Goal: Information Seeking & Learning: Learn about a topic

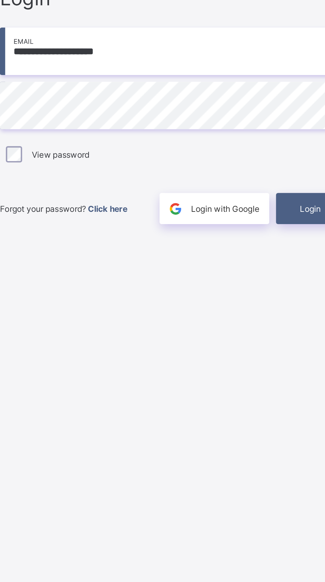
click at [276, 355] on div "Login" at bounding box center [284, 347] width 37 height 15
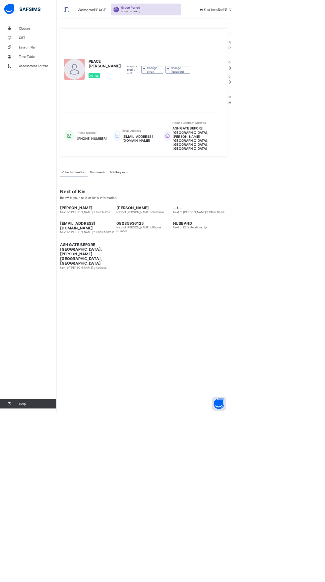
click at [39, 39] on span "Classes" at bounding box center [53, 39] width 53 height 5
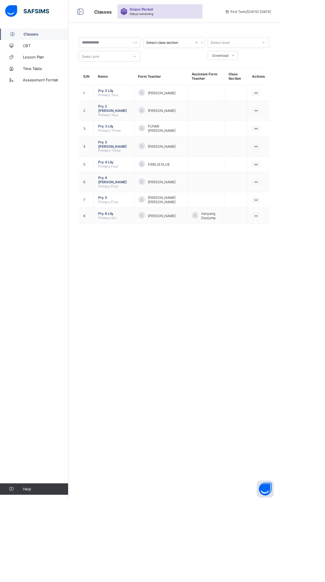
click at [128, 149] on span "Pry 3 Lily" at bounding box center [132, 146] width 36 height 5
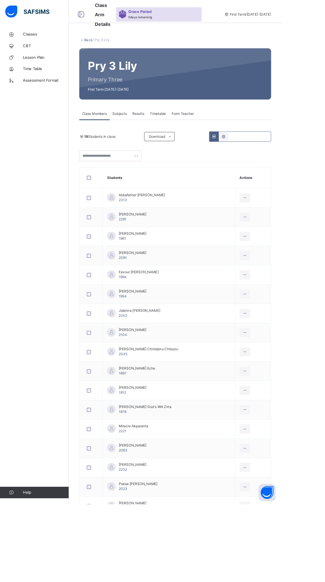
click at [222, 423] on td "[PERSON_NAME] Eche 1897" at bounding box center [195, 428] width 153 height 22
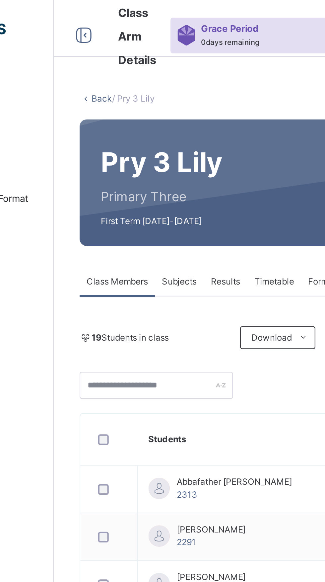
click at [100, 46] on link "Back" at bounding box center [102, 45] width 10 height 5
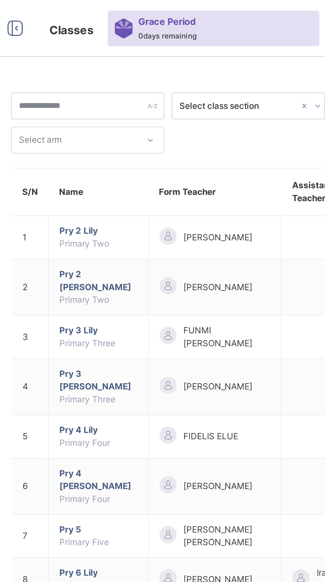
click at [125, 183] on span "Pry 3 [PERSON_NAME]" at bounding box center [132, 178] width 36 height 12
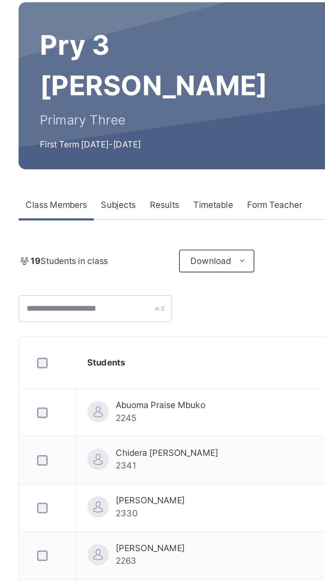
click at [101, 99] on div "Pry 3 [PERSON_NAME] Primary Three First Term [DATE]-[DATE]" at bounding box center [203, 95] width 222 height 78
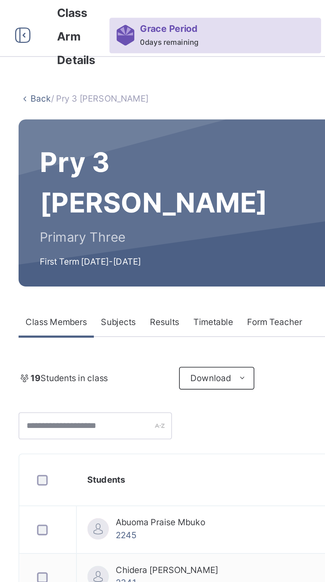
click at [102, 48] on link "Back" at bounding box center [102, 45] width 10 height 5
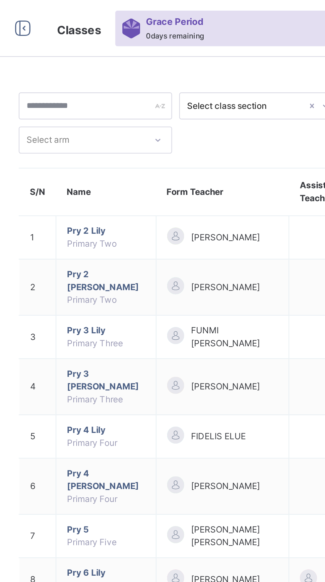
click at [121, 204] on span "Pry 4 Lily" at bounding box center [132, 201] width 36 height 6
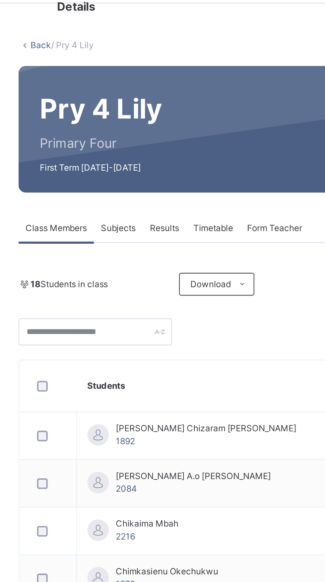
click at [103, 45] on link "Back" at bounding box center [102, 45] width 10 height 5
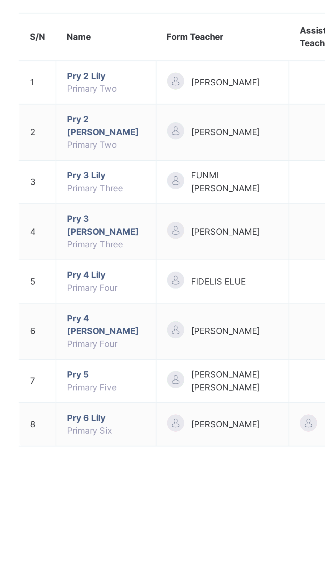
click at [129, 230] on span "Pry 4 [PERSON_NAME]" at bounding box center [132, 224] width 36 height 12
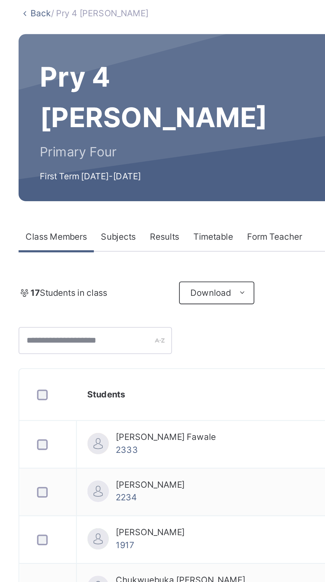
click at [105, 78] on div "Pry 4 [PERSON_NAME] Primary Four First Term [DATE]-[DATE]" at bounding box center [203, 95] width 222 height 78
click at [102, 46] on link "Back" at bounding box center [102, 45] width 10 height 5
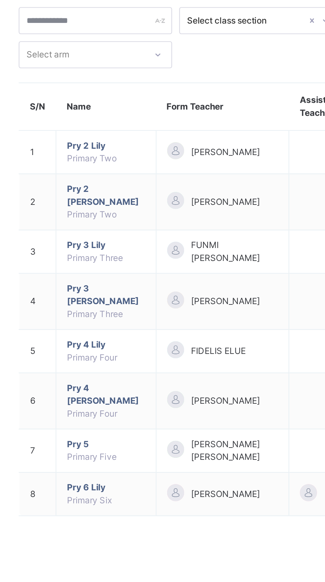
click at [120, 250] on span "Pry 5" at bounding box center [132, 247] width 36 height 6
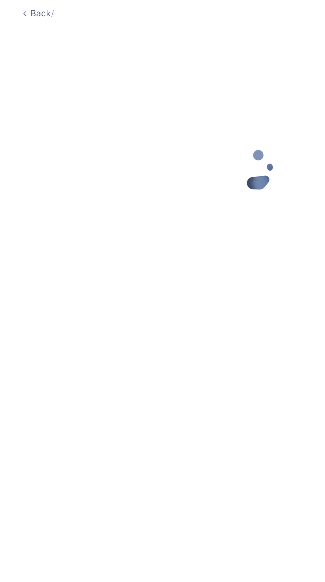
click at [136, 202] on div "Back /" at bounding box center [203, 291] width 246 height 582
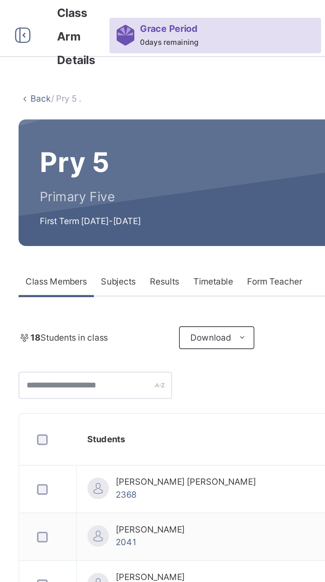
click at [102, 47] on link "Back" at bounding box center [102, 45] width 10 height 5
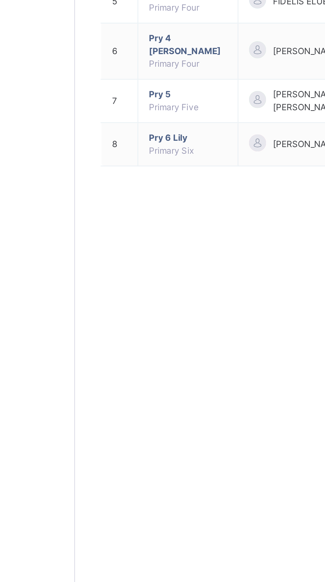
click at [122, 270] on span "Pry 6 Lily" at bounding box center [132, 267] width 36 height 6
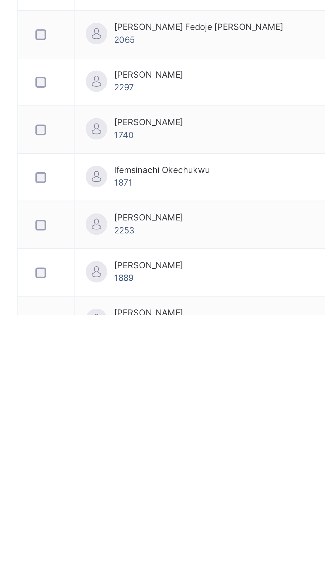
scroll to position [79, 0]
